Goal: Task Accomplishment & Management: Complete application form

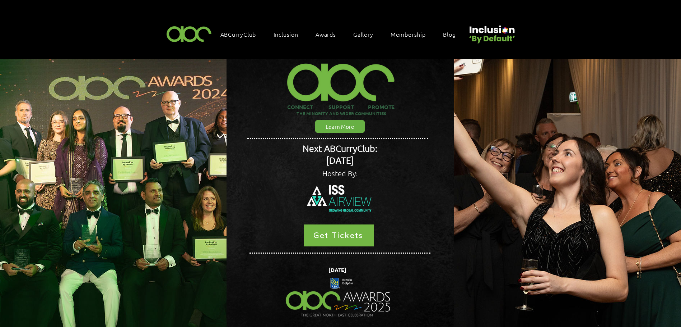
click at [327, 34] on span "Awards" at bounding box center [326, 34] width 20 height 8
click at [328, 33] on span "Awards" at bounding box center [326, 34] width 20 height 8
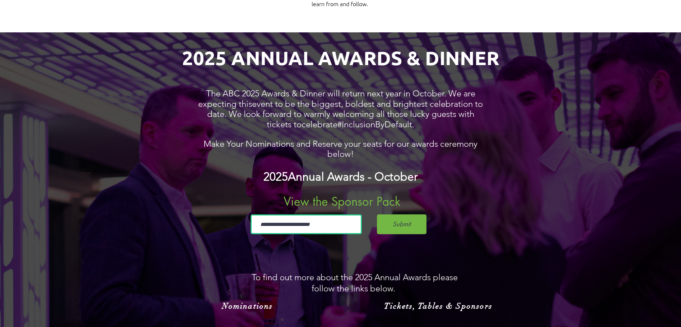
scroll to position [539, 0]
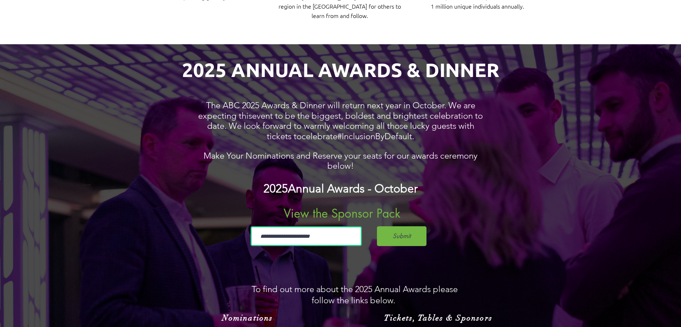
drag, startPoint x: 311, startPoint y: 119, endPoint x: 393, endPoint y: 138, distance: 84.1
click at [311, 131] on span "celebrate" at bounding box center [320, 136] width 36 height 10
drag, startPoint x: 422, startPoint y: 118, endPoint x: 188, endPoint y: 60, distance: 241.1
click at [188, 60] on div "2025 ANNUAL AWARDS & DINNER The ABC 2025 Awards & Dinner will return next year …" at bounding box center [340, 292] width 681 height 496
click at [398, 100] on span "The ABC 2025 Awards & Dinner will return next year in October. We are expecting…" at bounding box center [336, 110] width 277 height 21
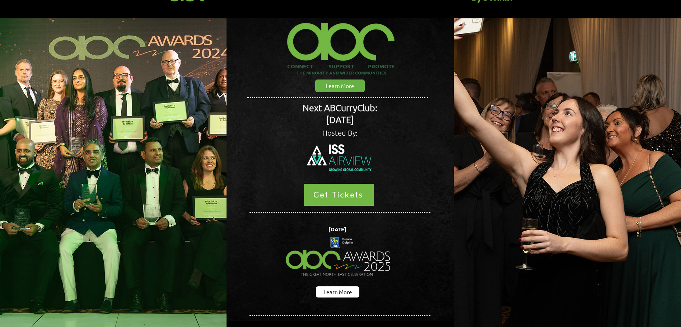
scroll to position [0, 0]
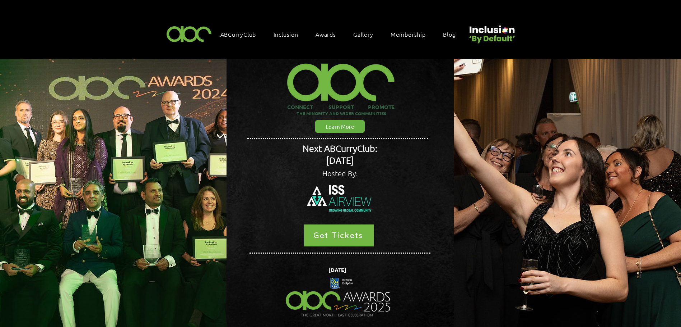
click at [189, 36] on img at bounding box center [190, 33] width 50 height 21
click at [355, 125] on link "Learn More" at bounding box center [340, 126] width 50 height 13
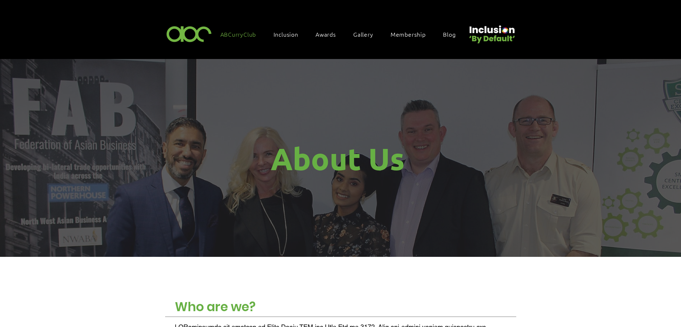
click at [248, 33] on span "ABCurryClub" at bounding box center [239, 34] width 36 height 8
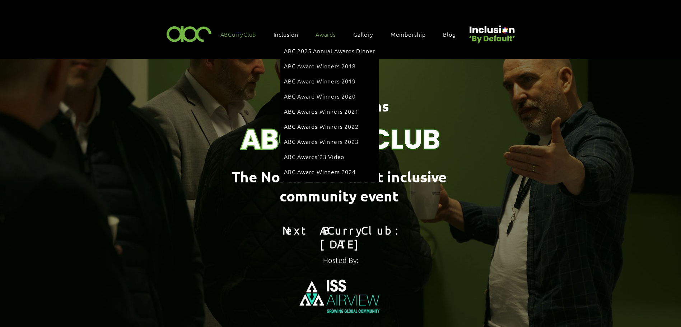
click at [327, 33] on span "Awards" at bounding box center [326, 34] width 20 height 8
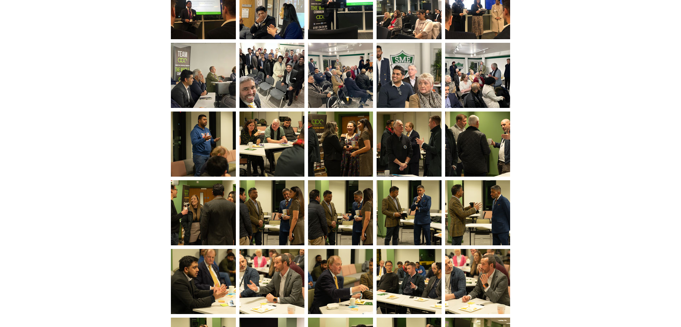
scroll to position [1613, 0]
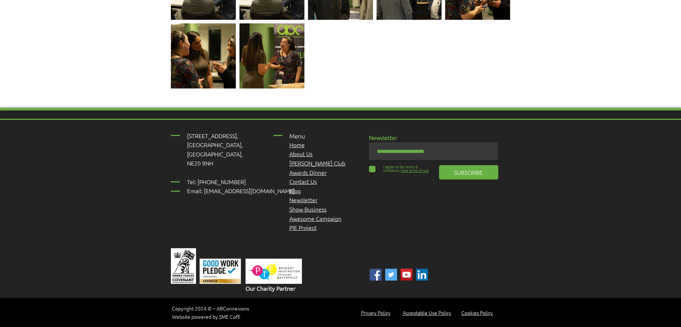
click at [317, 168] on span "Awards Dinner" at bounding box center [308, 172] width 37 height 8
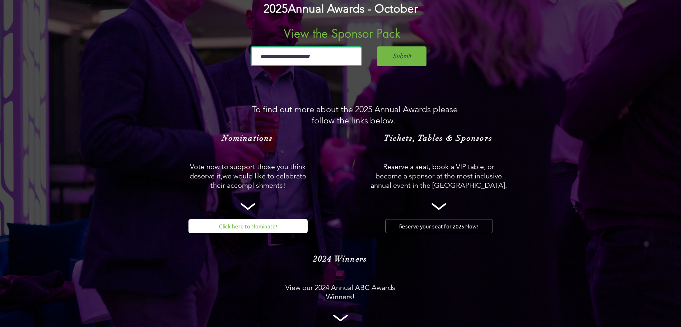
scroll to position [718, 0]
click at [240, 133] on span "Nominations" at bounding box center [247, 138] width 51 height 10
click at [222, 133] on p "Nominations" at bounding box center [247, 137] width 105 height 9
click at [254, 222] on span "Click here to Nominate!" at bounding box center [248, 226] width 58 height 8
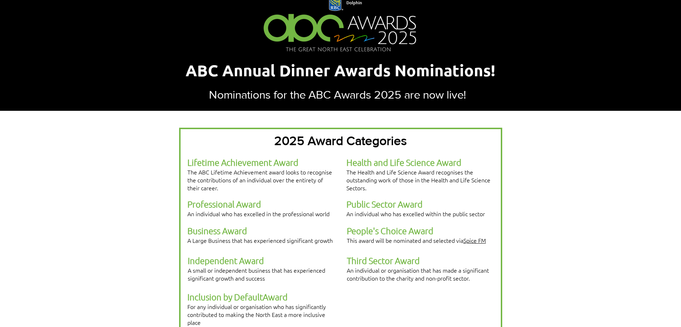
scroll to position [57, 0]
